Goal: Transaction & Acquisition: Purchase product/service

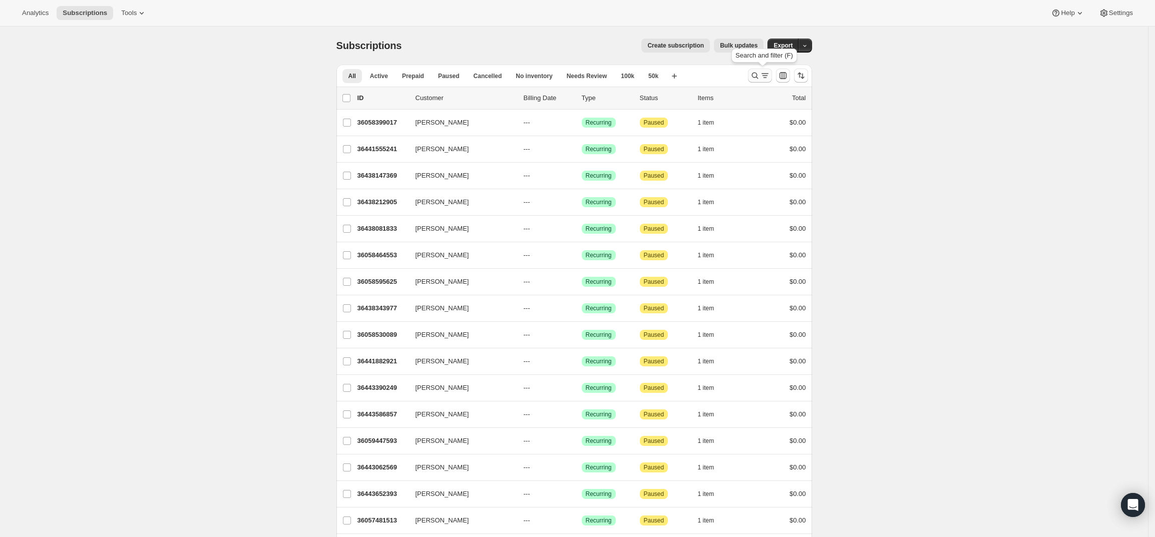
click at [767, 69] on button "Search and filter results" at bounding box center [760, 76] width 24 height 14
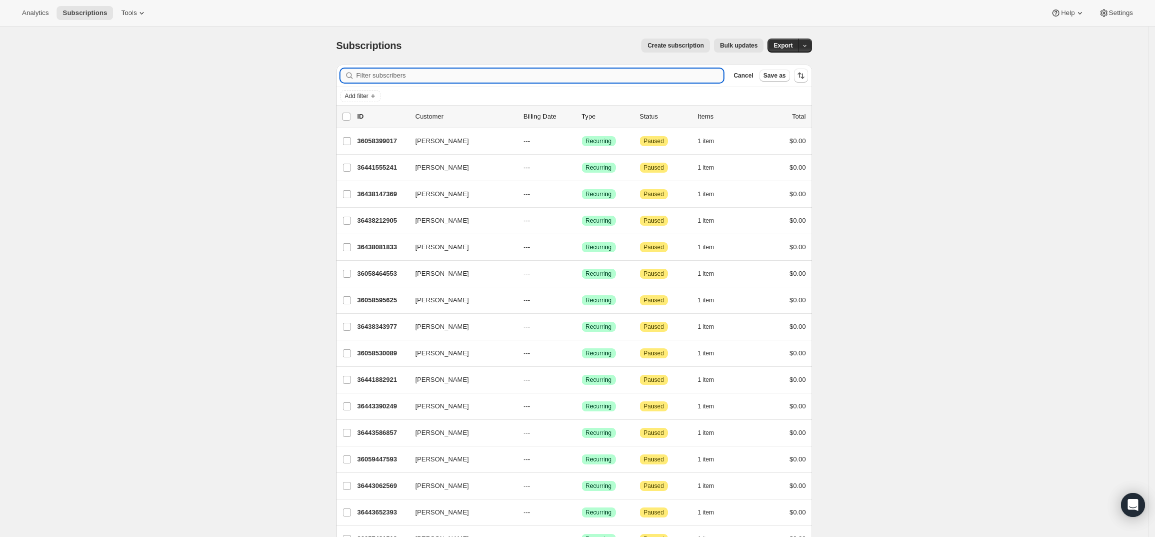
click at [552, 74] on input "Filter subscribers" at bounding box center [541, 76] width 368 height 14
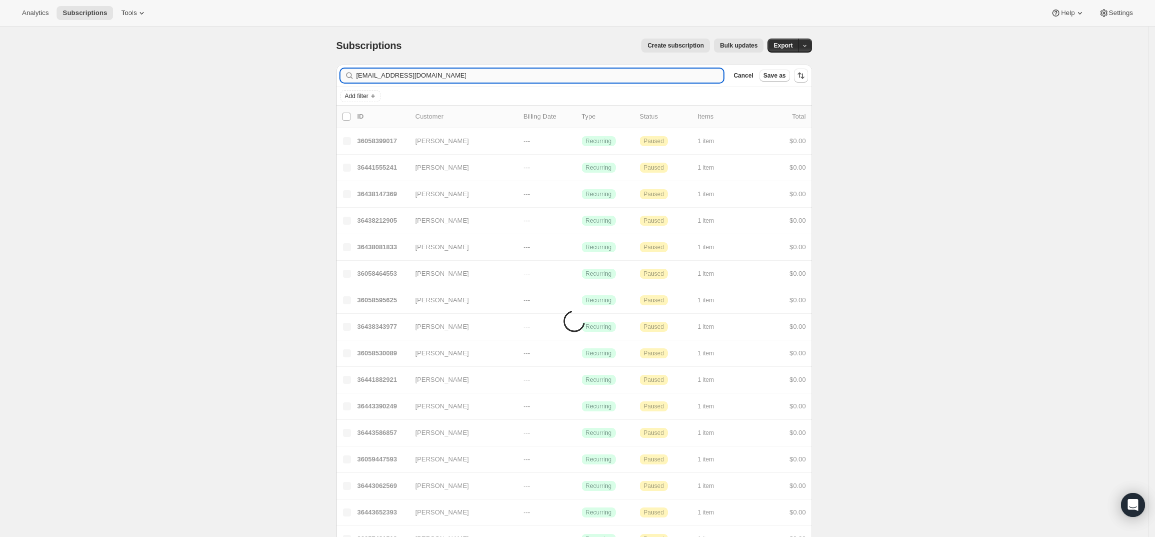
type input "[EMAIL_ADDRESS][DOMAIN_NAME]"
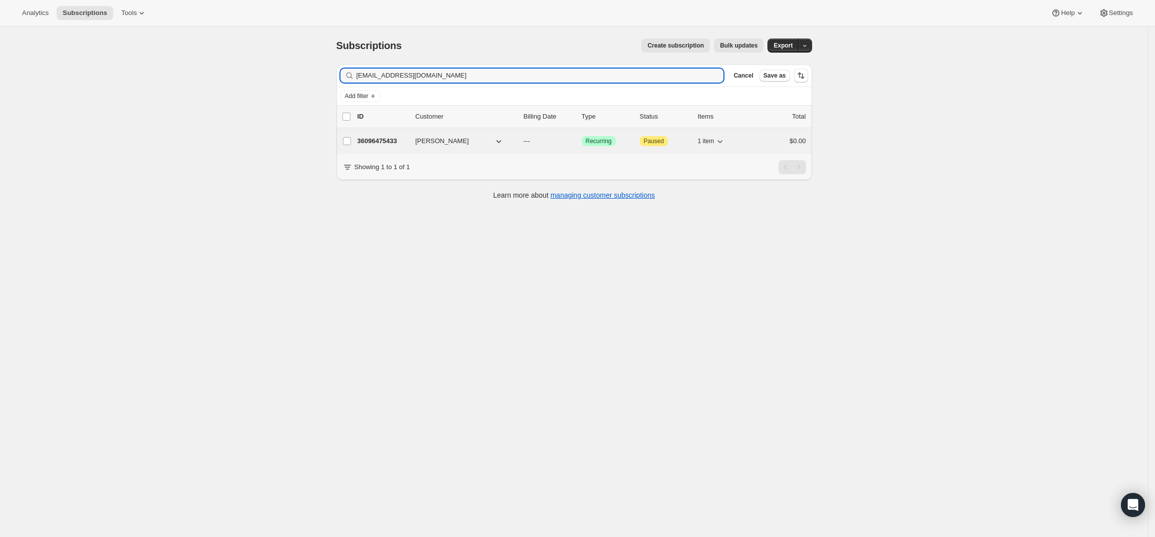
click at [380, 142] on p "36096475433" at bounding box center [383, 141] width 50 height 10
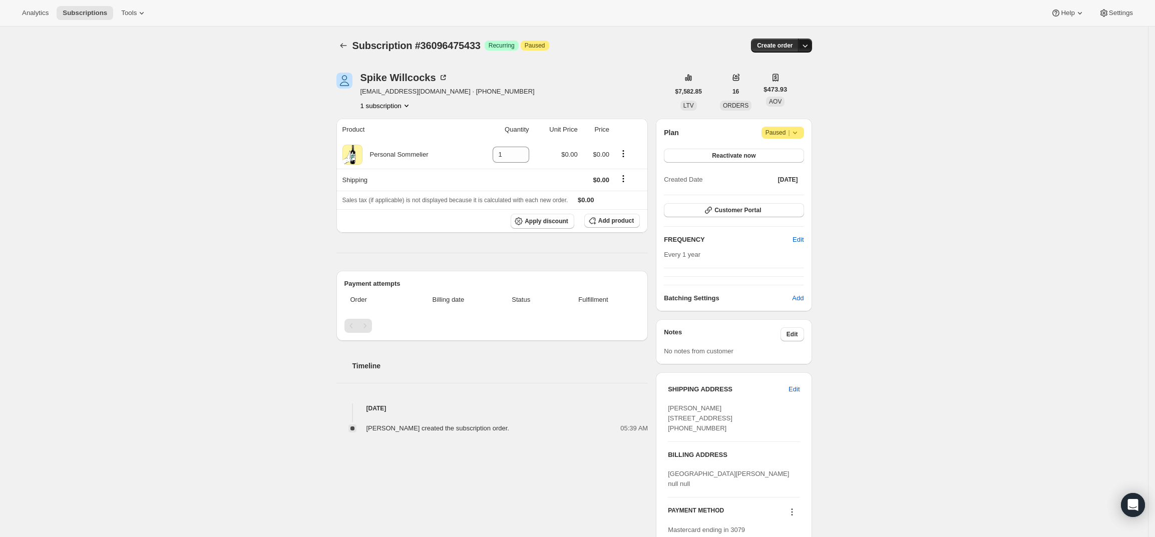
click at [809, 49] on icon "button" at bounding box center [805, 46] width 10 height 10
click at [805, 83] on span "Create custom one-time order" at bounding box center [766, 84] width 87 height 8
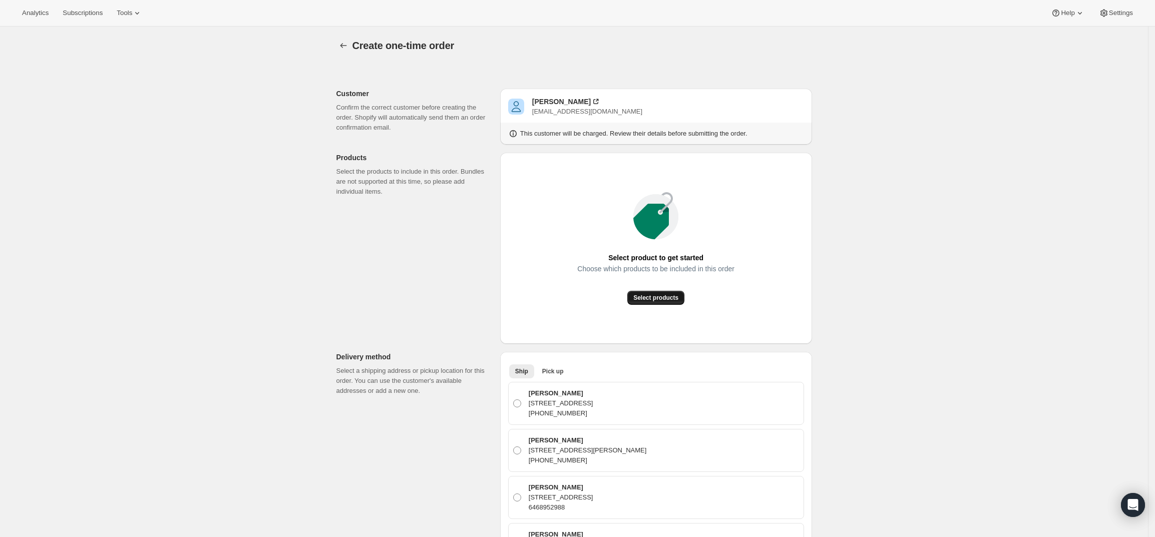
click at [668, 299] on span "Select products" at bounding box center [655, 298] width 45 height 8
click at [649, 298] on span "Select products" at bounding box center [655, 298] width 45 height 8
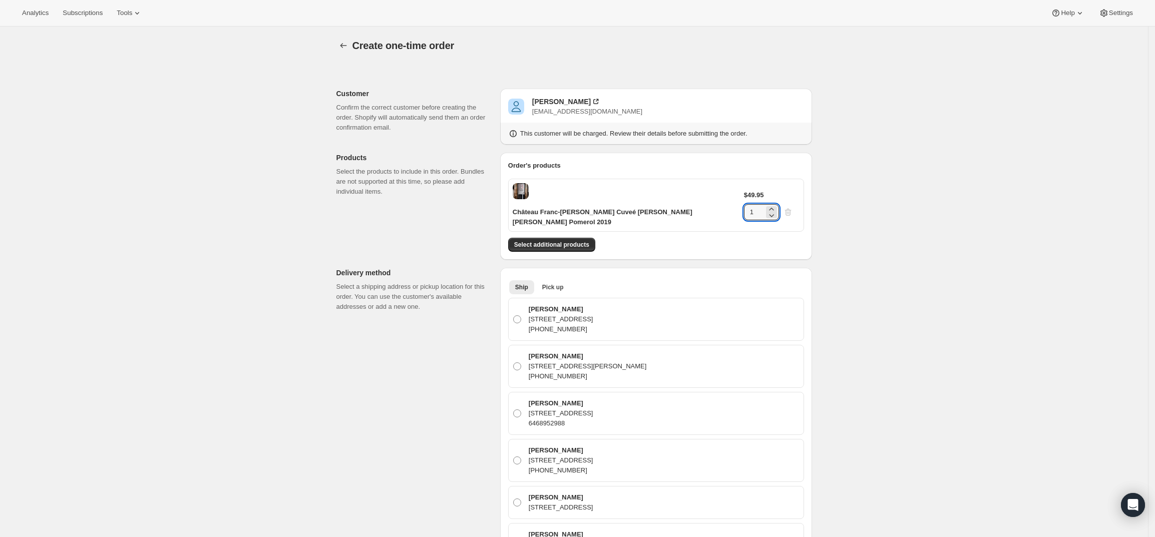
drag, startPoint x: 768, startPoint y: 190, endPoint x: 724, endPoint y: 192, distance: 44.1
click at [724, 192] on div "Château Franc-[PERSON_NAME] Cuveé [PERSON_NAME] [PERSON_NAME] Pomerol 2019 $49.…" at bounding box center [656, 205] width 296 height 53
type input "4"
click at [861, 272] on div "Create one-time order. This page is ready Create one-time order Customer Confir…" at bounding box center [574, 505] width 1148 height 957
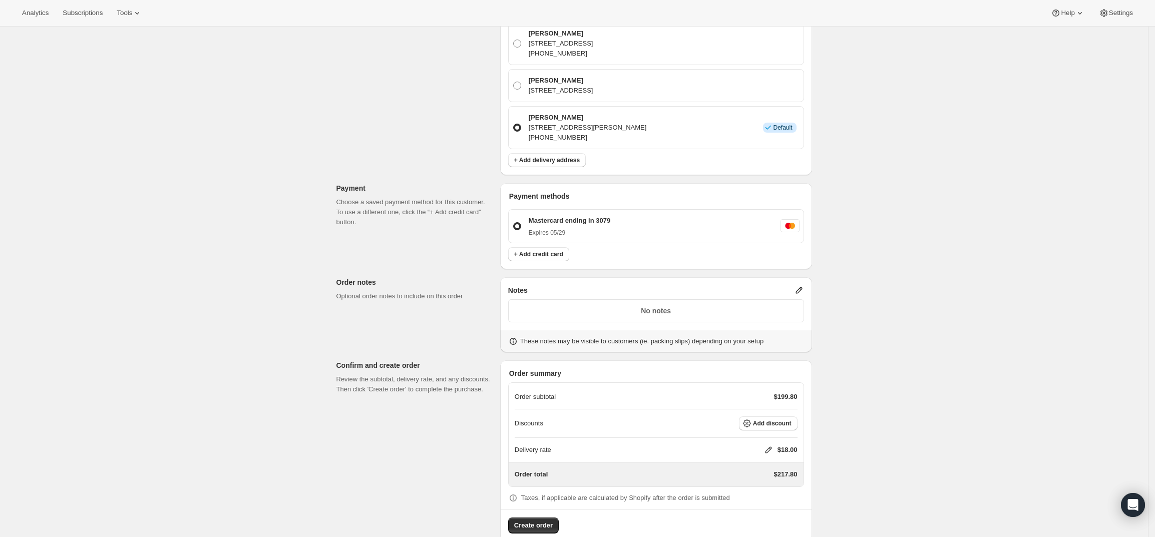
scroll to position [410, 0]
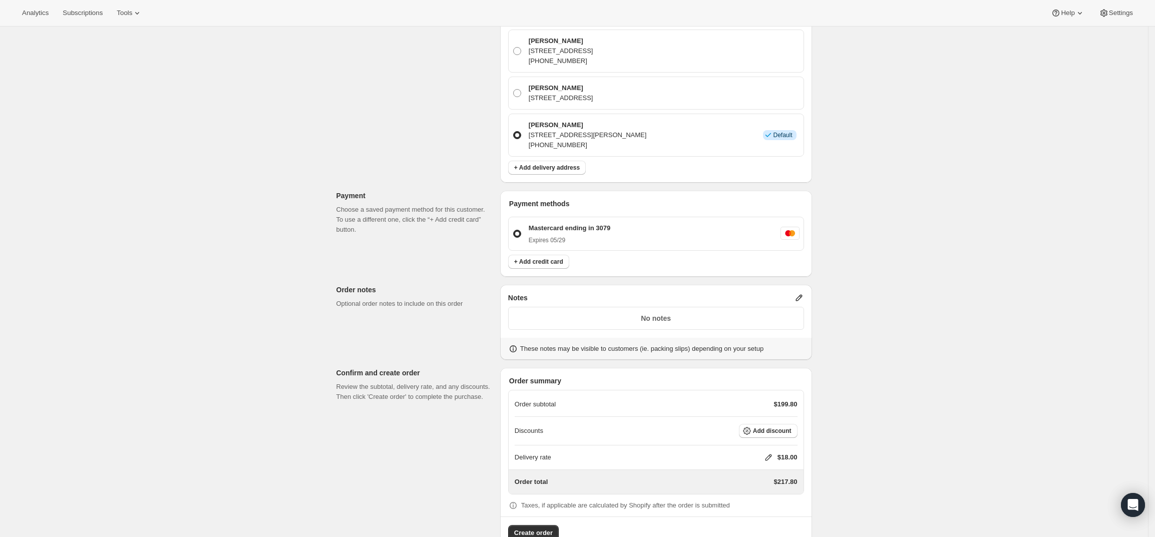
click at [768, 453] on icon at bounding box center [769, 458] width 10 height 10
click at [763, 465] on input "0" at bounding box center [774, 467] width 90 height 16
type input "0"
click at [764, 483] on button "Save" at bounding box center [767, 490] width 26 height 14
click at [800, 293] on icon at bounding box center [799, 298] width 10 height 10
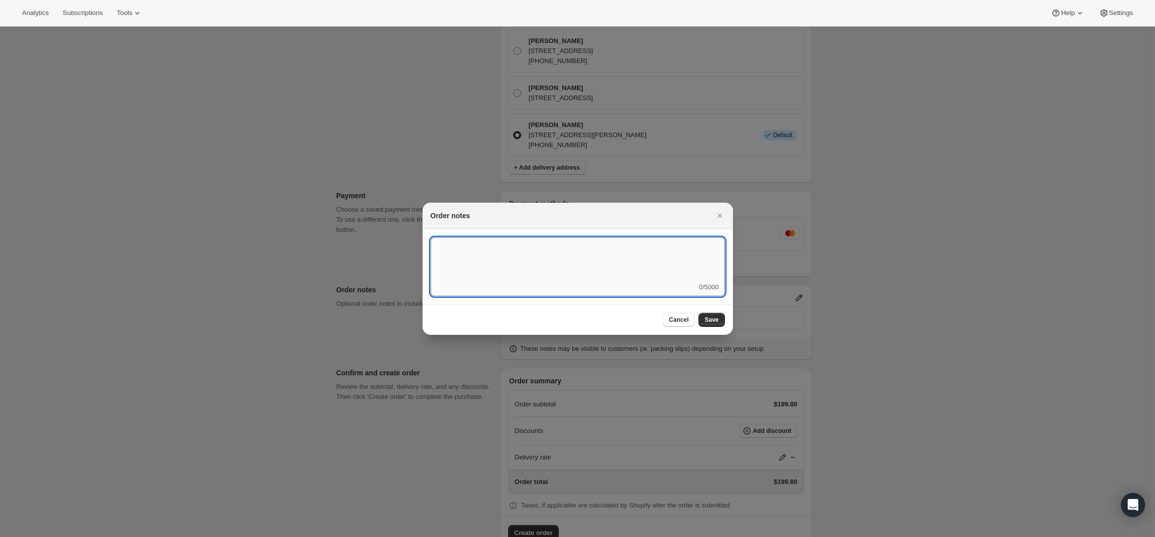
click at [666, 272] on textarea ":rd5:" at bounding box center [578, 259] width 294 height 45
type textarea "Temp Control"
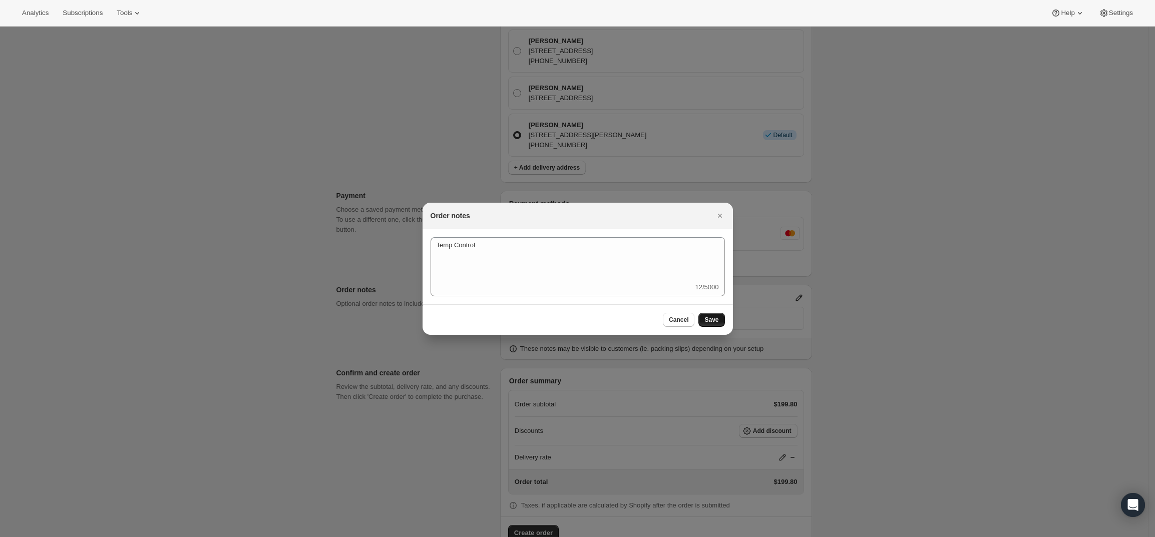
click at [708, 316] on span "Save" at bounding box center [712, 320] width 14 height 8
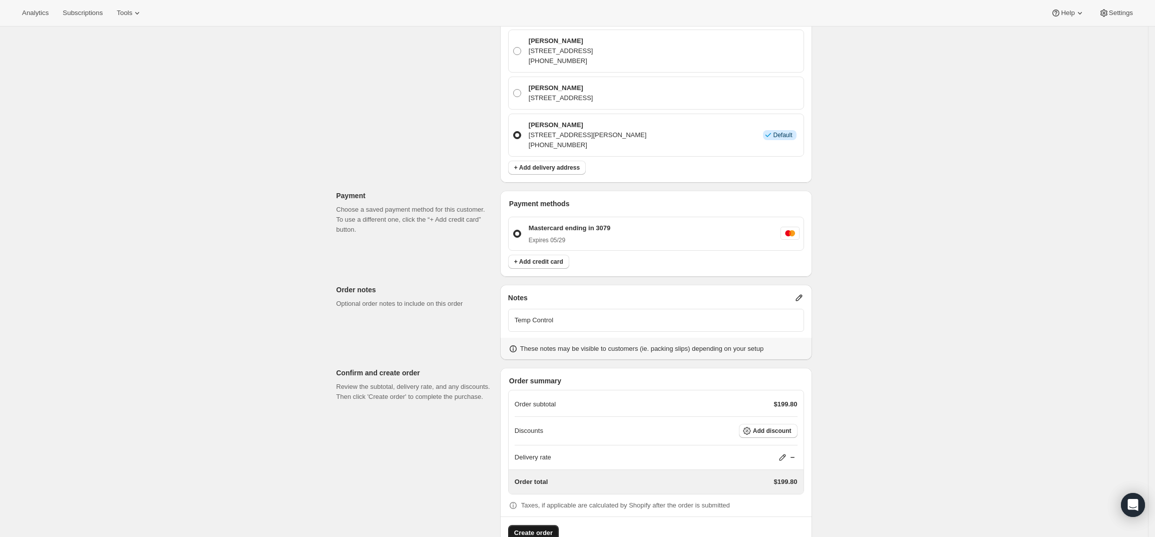
click at [543, 528] on span "Create order" at bounding box center [533, 533] width 39 height 10
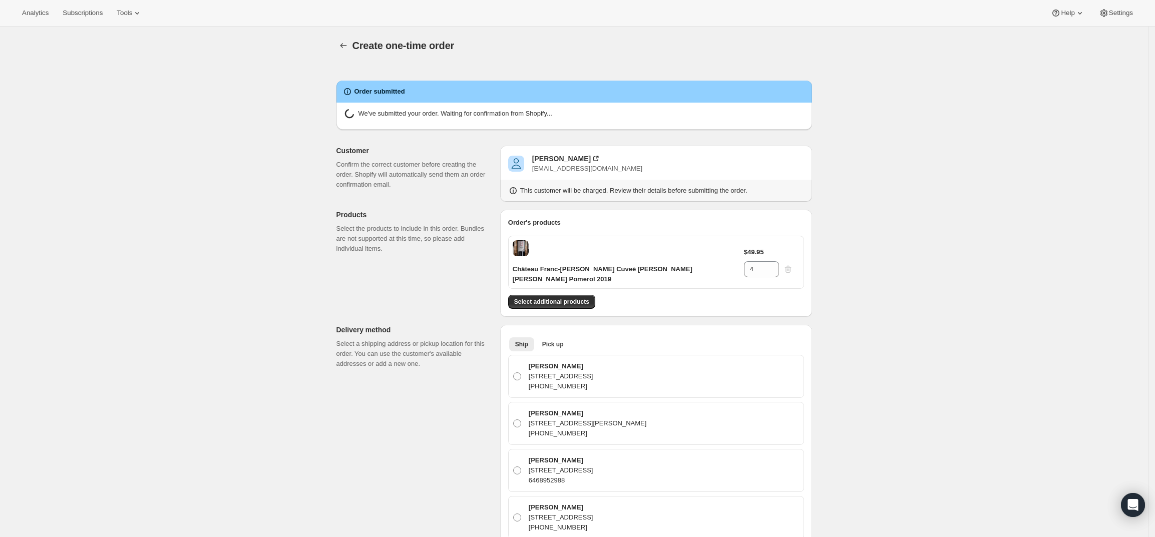
radio input "true"
